Goal: Task Accomplishment & Management: Manage account settings

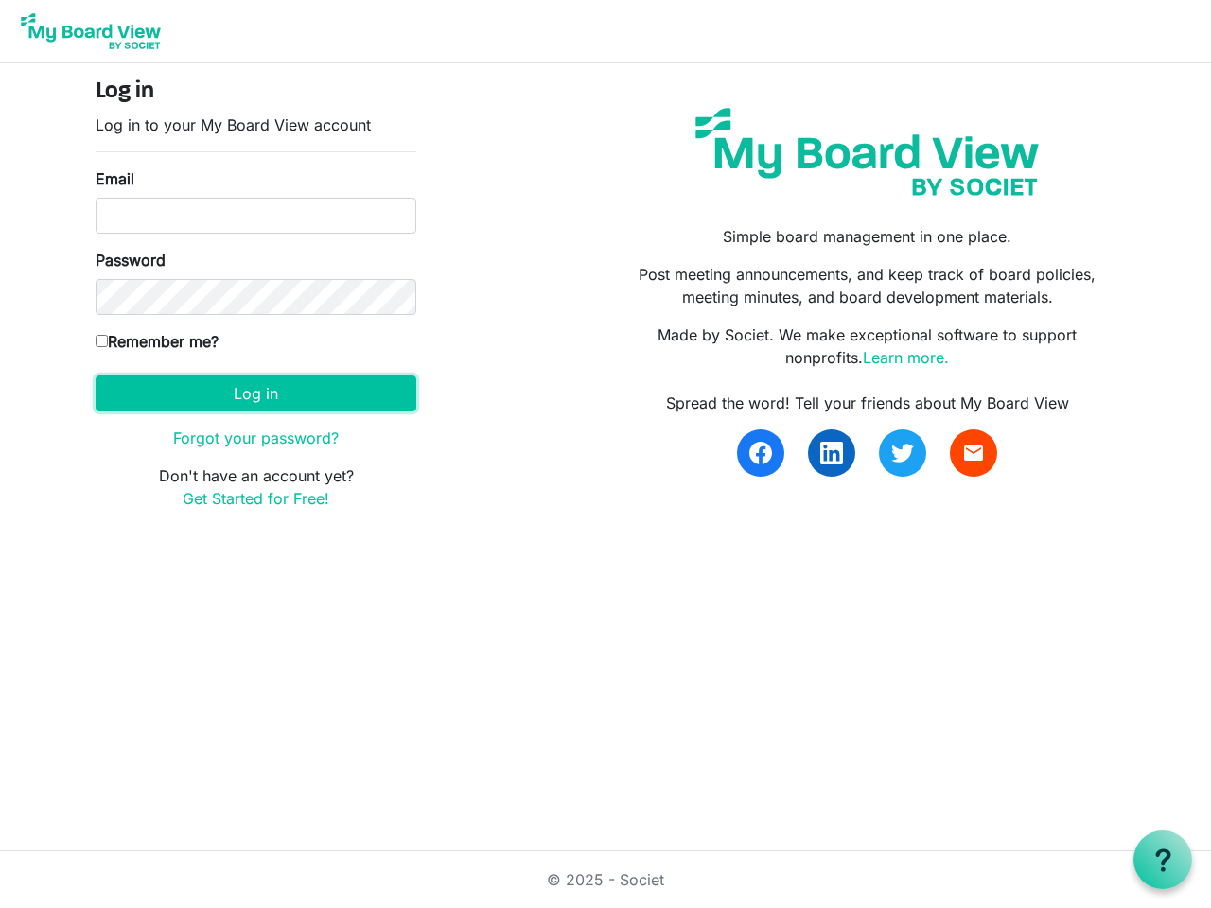
click at [255, 393] on button "Log in" at bounding box center [256, 393] width 321 height 36
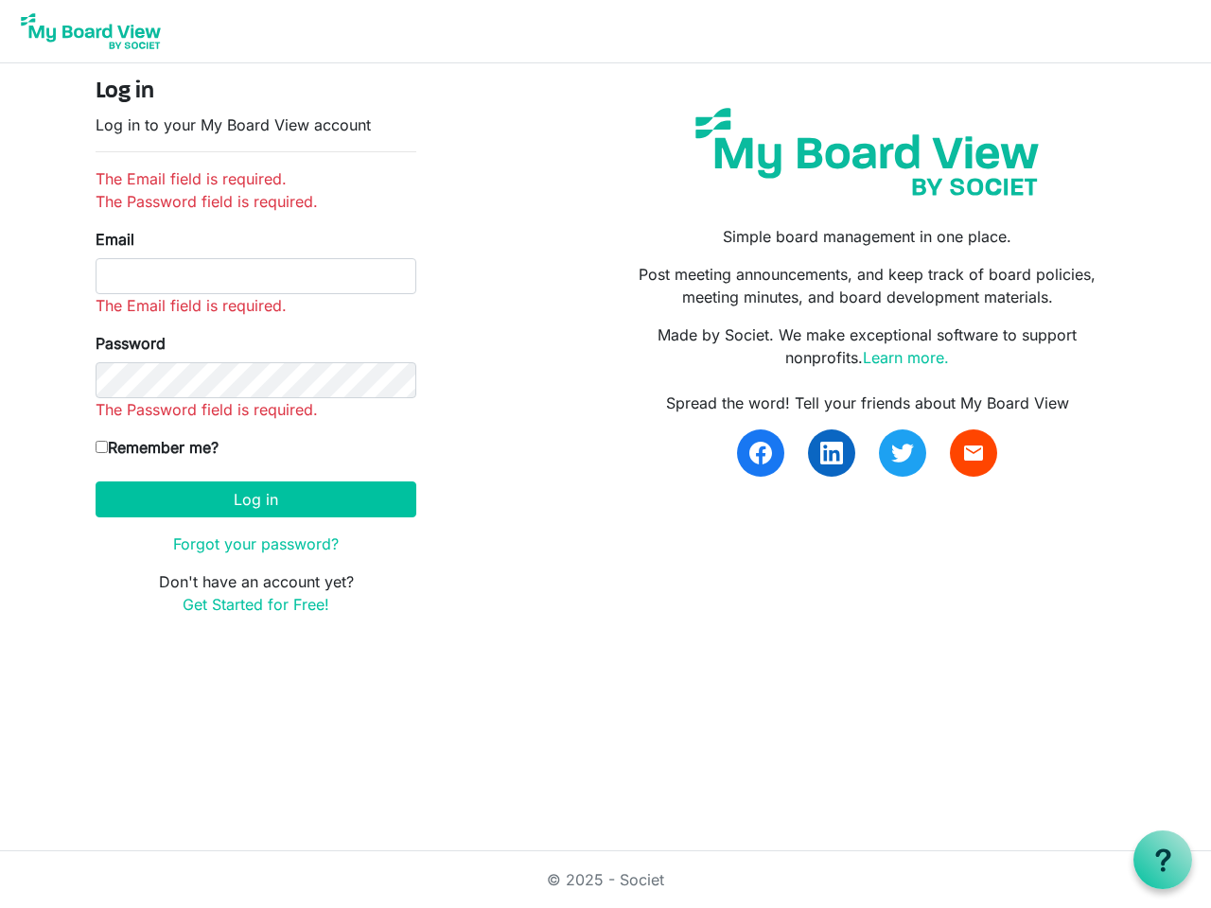
click at [1162, 860] on use at bounding box center [1162, 859] width 15 height 23
